Goal: Information Seeking & Learning: Learn about a topic

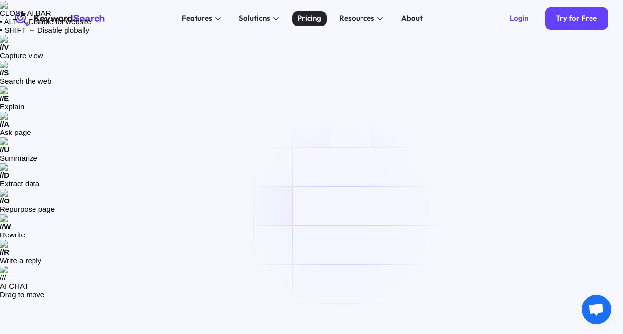
click at [316, 20] on div "Pricing" at bounding box center [310, 18] width 24 height 11
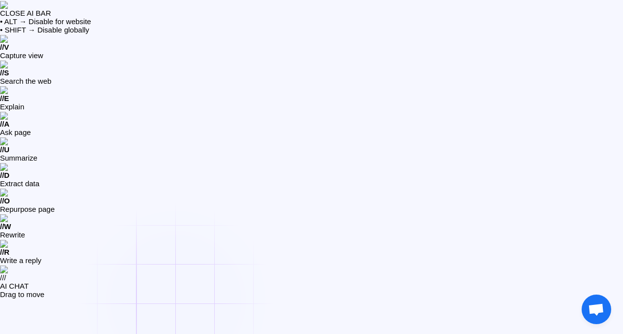
scroll to position [2, 0]
